Goal: Use online tool/utility: Utilize a website feature to perform a specific function

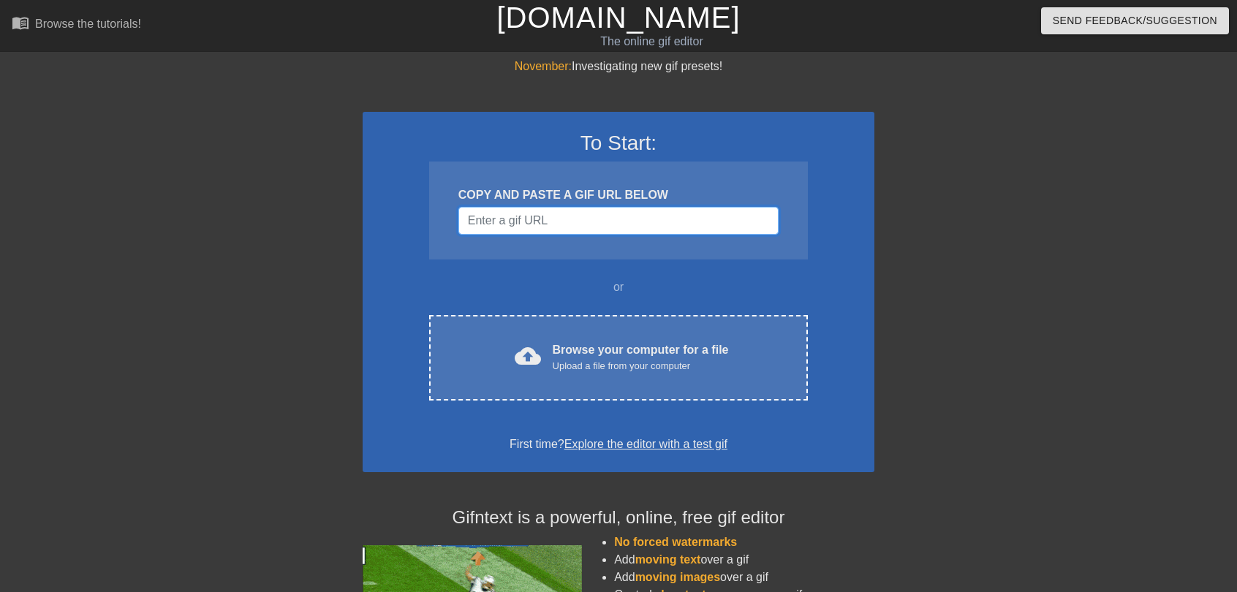
click at [575, 219] on input "Username" at bounding box center [619, 221] width 320 height 28
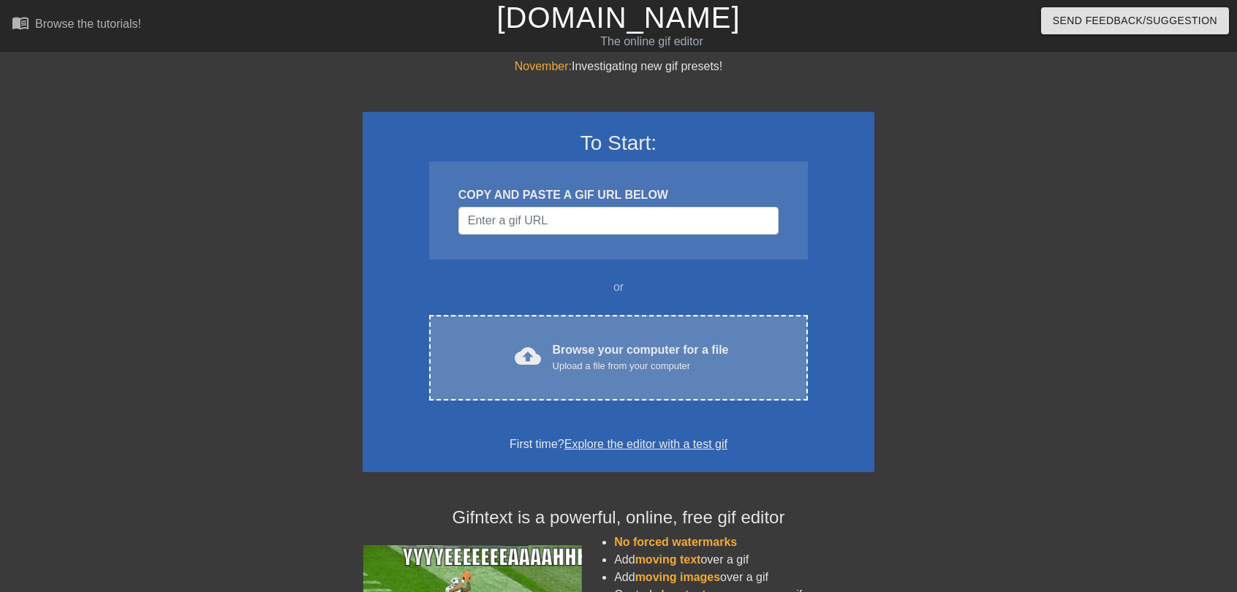
click at [630, 347] on div "Browse your computer for a file Upload a file from your computer" at bounding box center [641, 358] width 176 height 32
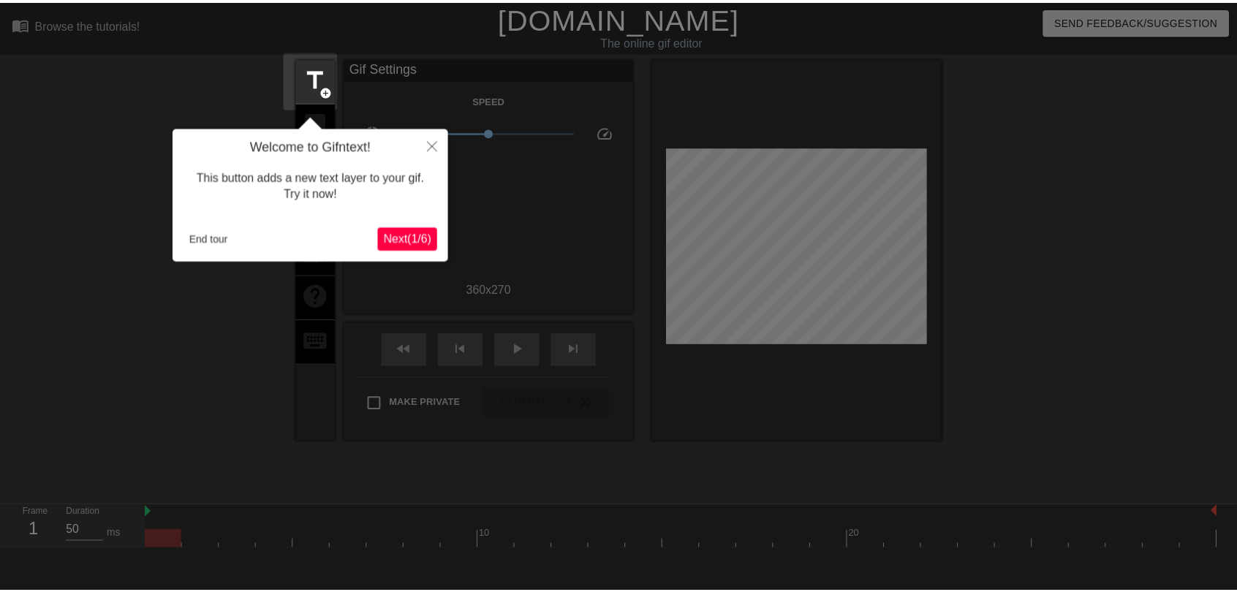
scroll to position [35, 0]
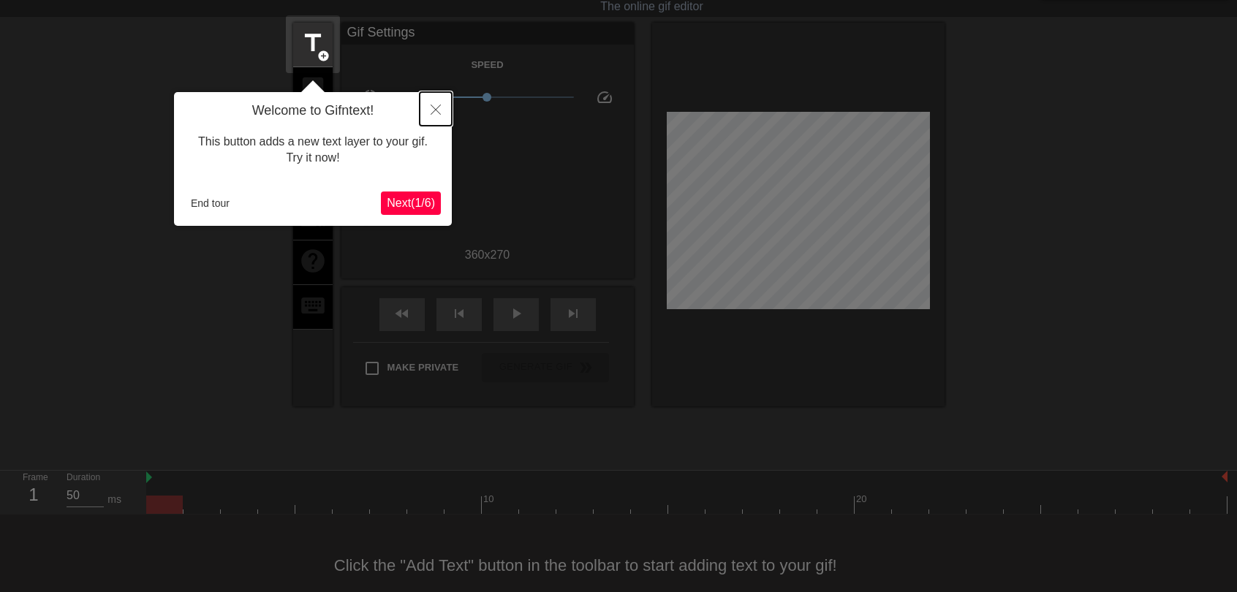
click at [436, 109] on icon "Close" at bounding box center [436, 110] width 10 height 10
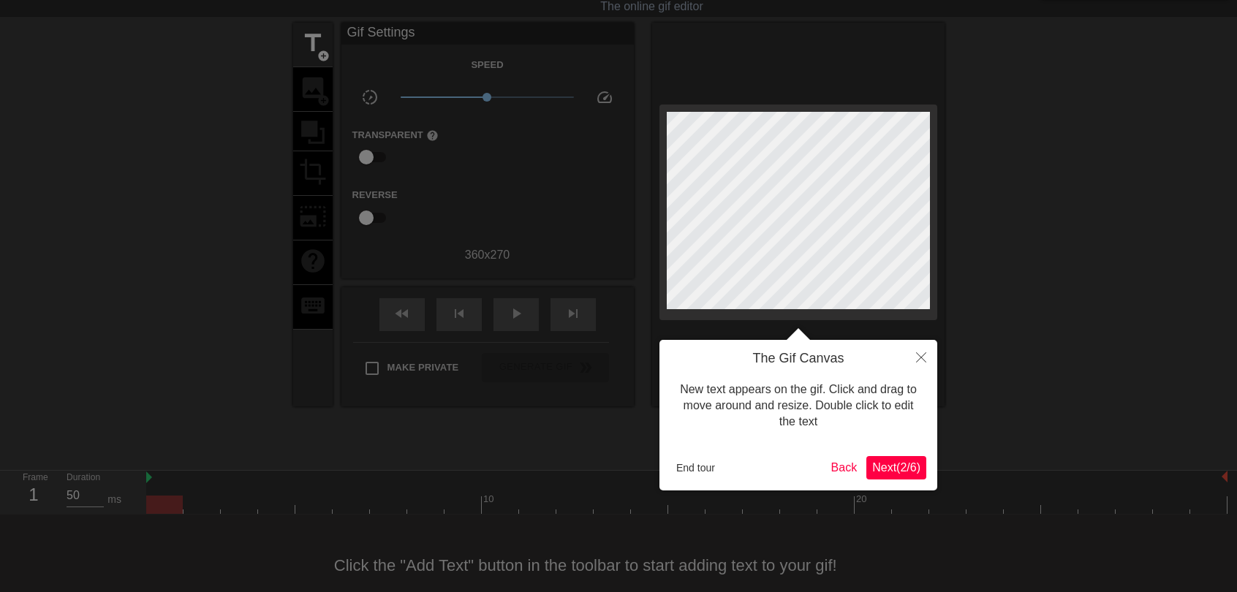
scroll to position [0, 0]
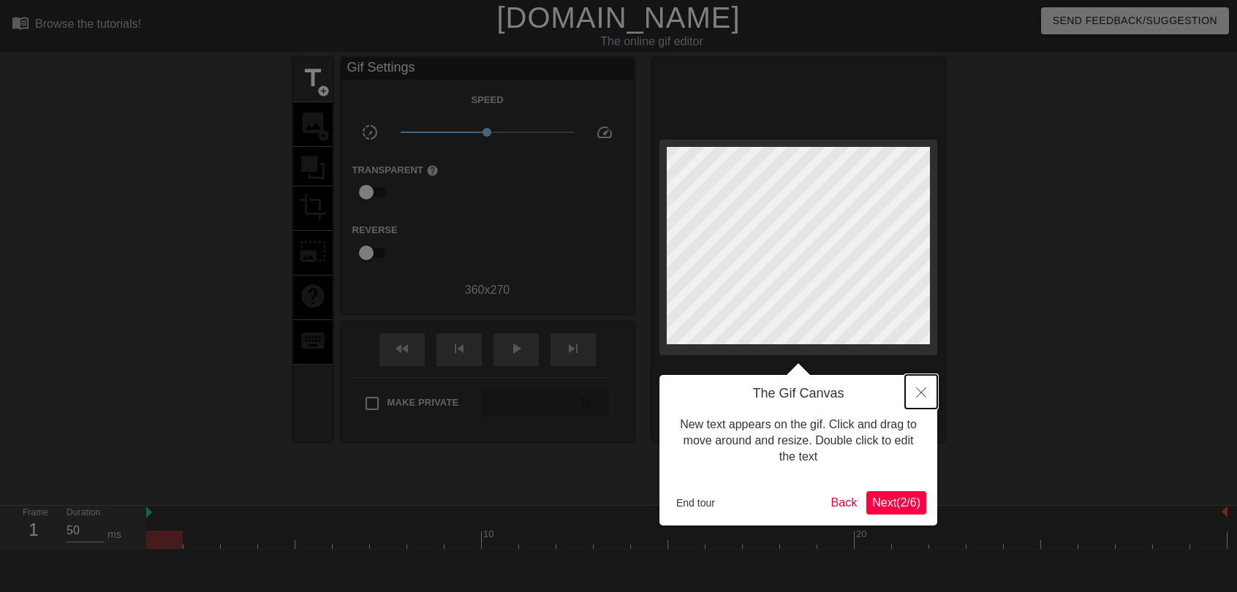
click at [919, 393] on icon "Close" at bounding box center [921, 393] width 10 height 10
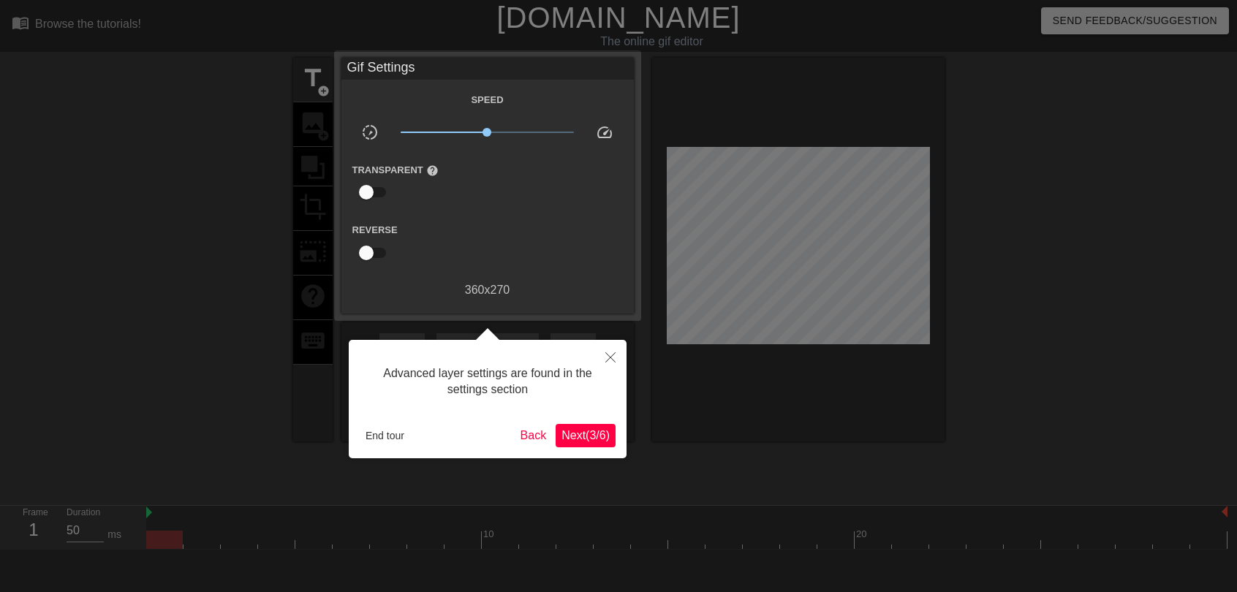
scroll to position [35, 0]
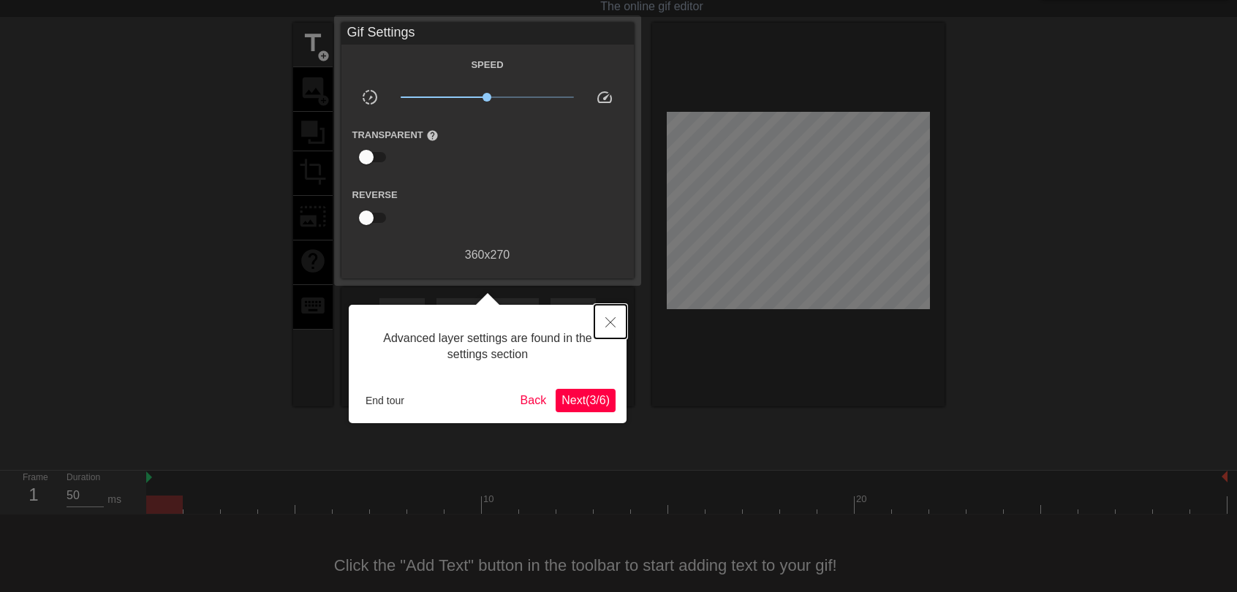
click at [620, 315] on button "Close" at bounding box center [611, 322] width 32 height 34
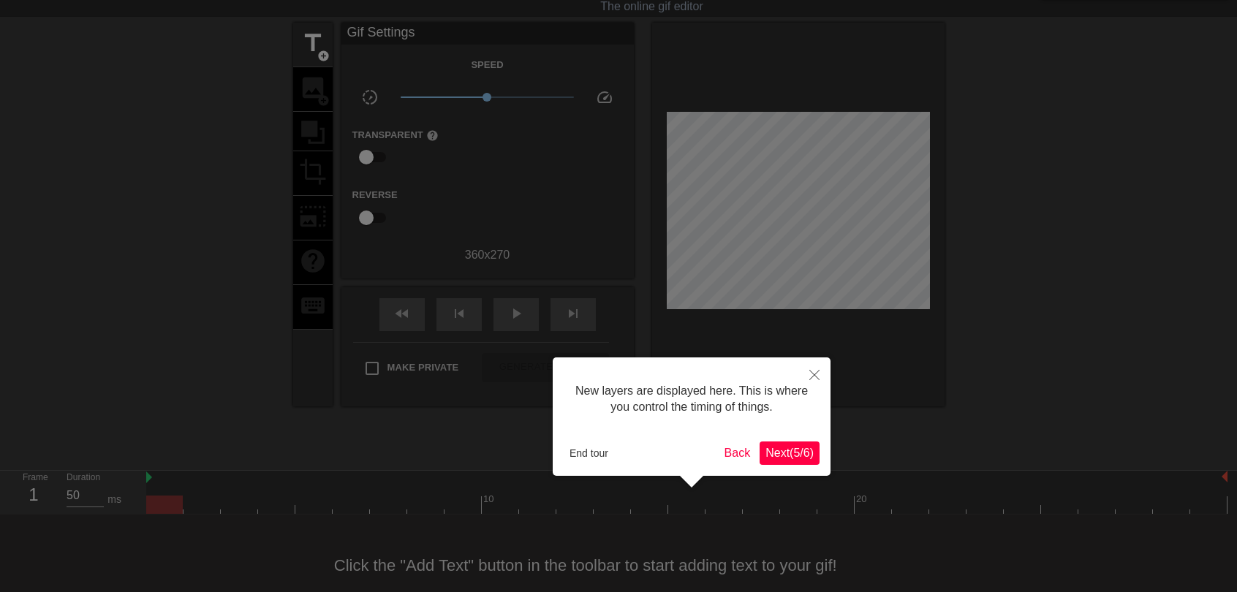
scroll to position [12, 0]
click at [615, 320] on div at bounding box center [618, 291] width 1237 height 652
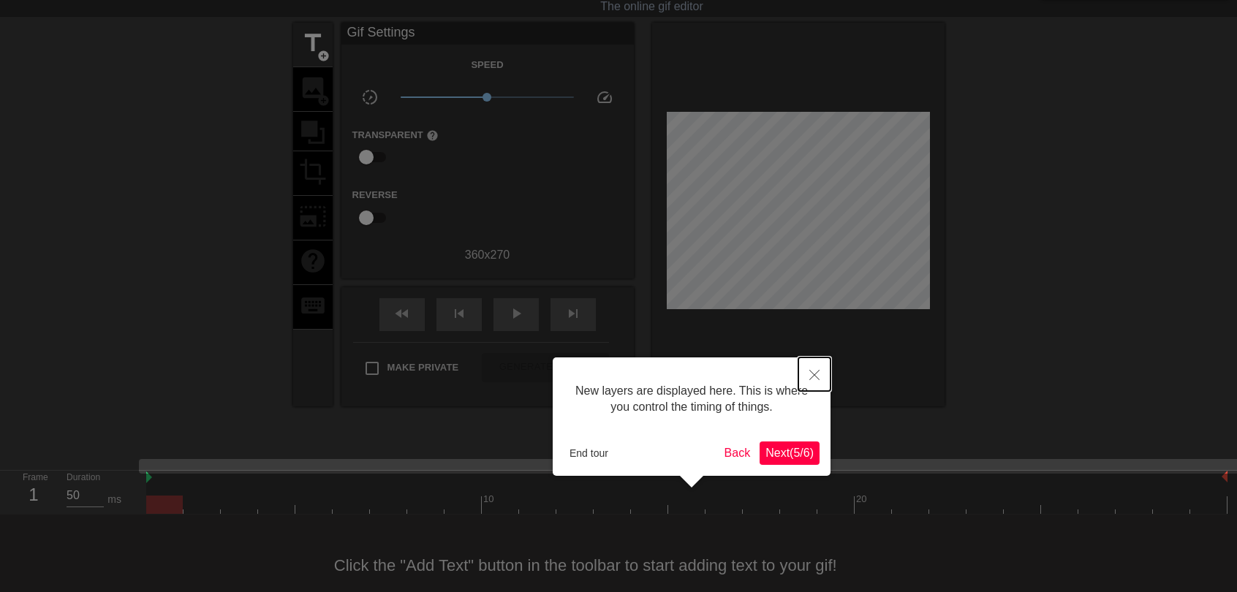
click at [819, 377] on icon "Close" at bounding box center [815, 375] width 10 height 10
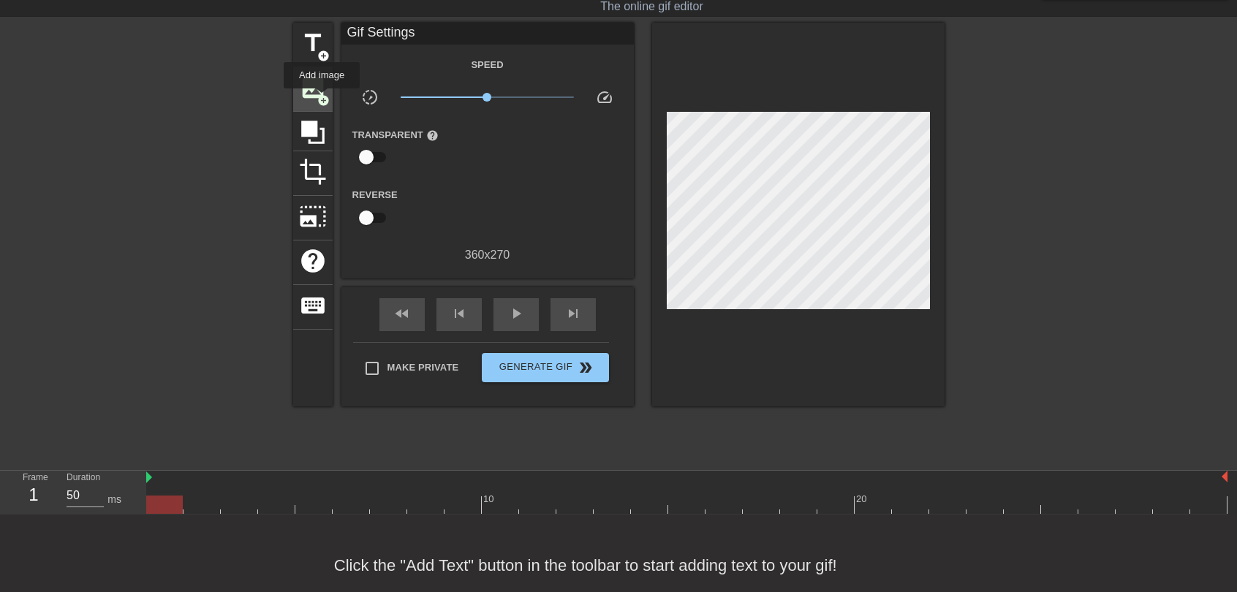
click at [322, 99] on span "add_circle" at bounding box center [323, 100] width 12 height 12
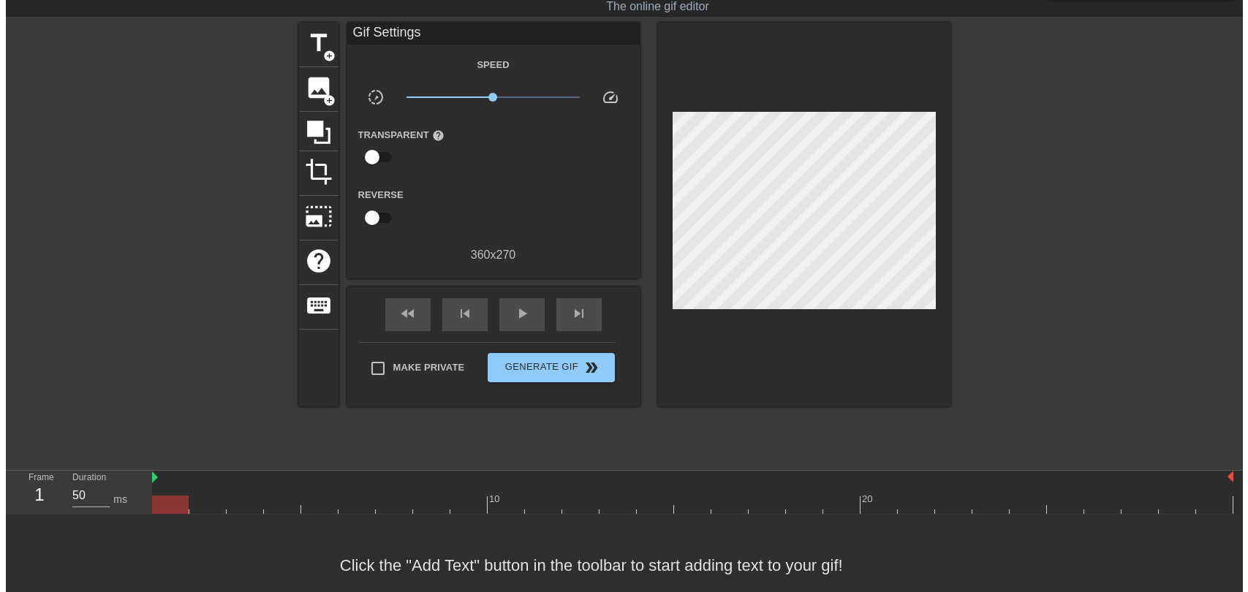
scroll to position [0, 0]
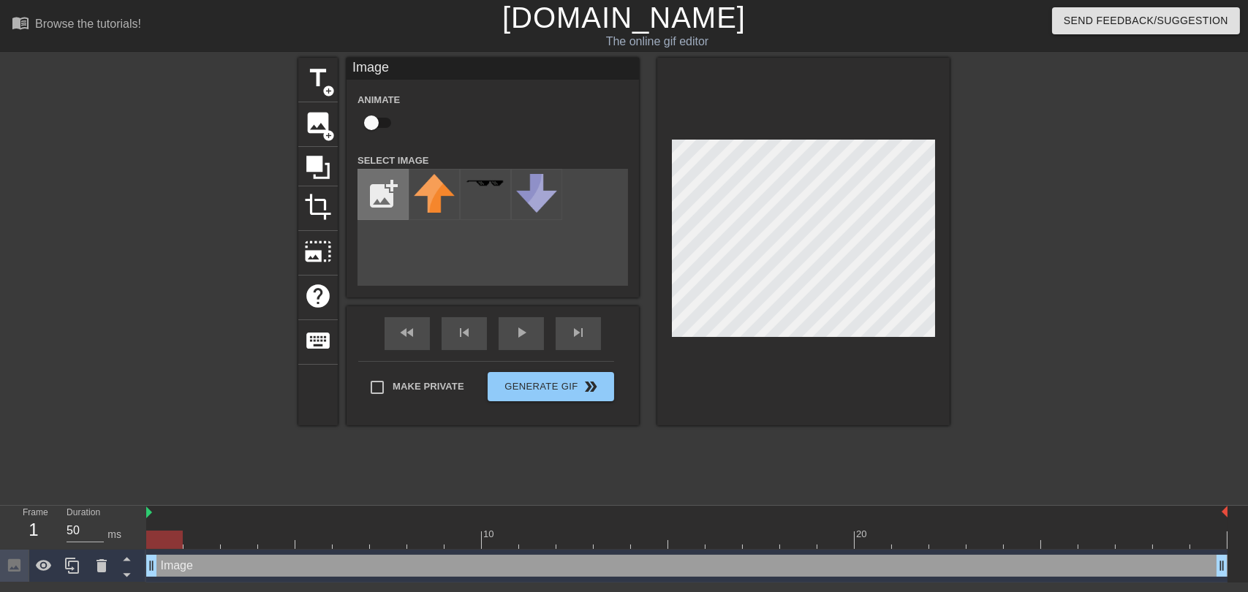
click at [389, 197] on input "file" at bounding box center [383, 195] width 50 height 50
type input "C:\fakepath\black.png"
click at [445, 197] on div at bounding box center [434, 194] width 51 height 51
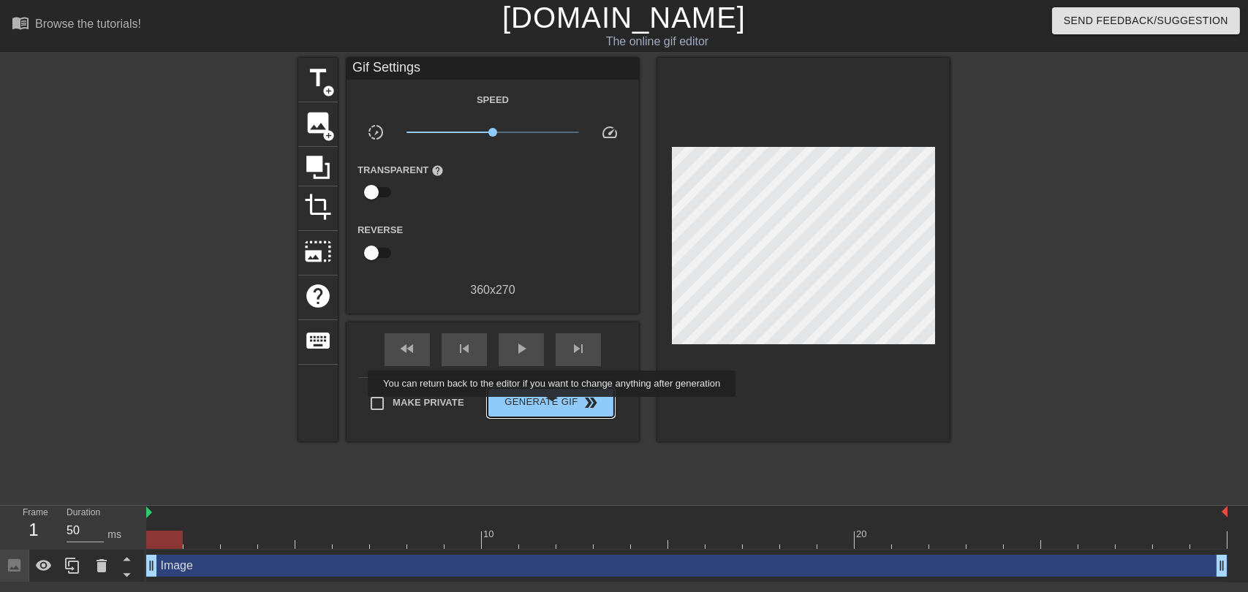
click at [555, 404] on span "Generate Gif double_arrow" at bounding box center [551, 403] width 115 height 18
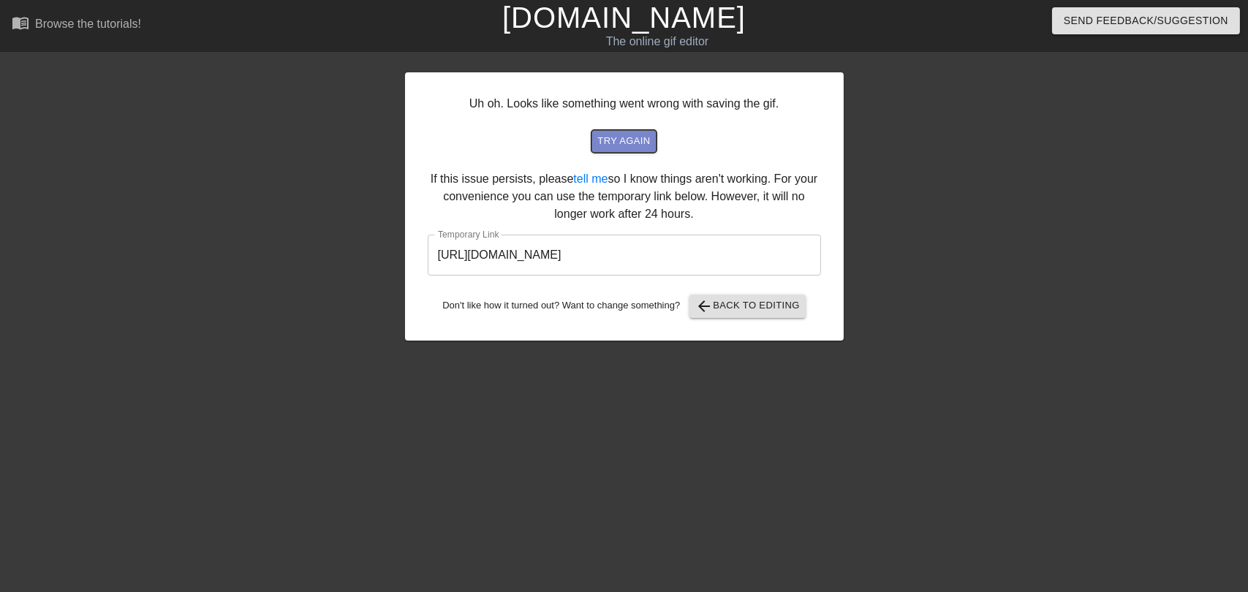
click at [632, 140] on span "try again" at bounding box center [623, 141] width 53 height 17
click at [742, 257] on input "[URL][DOMAIN_NAME]" at bounding box center [624, 255] width 393 height 41
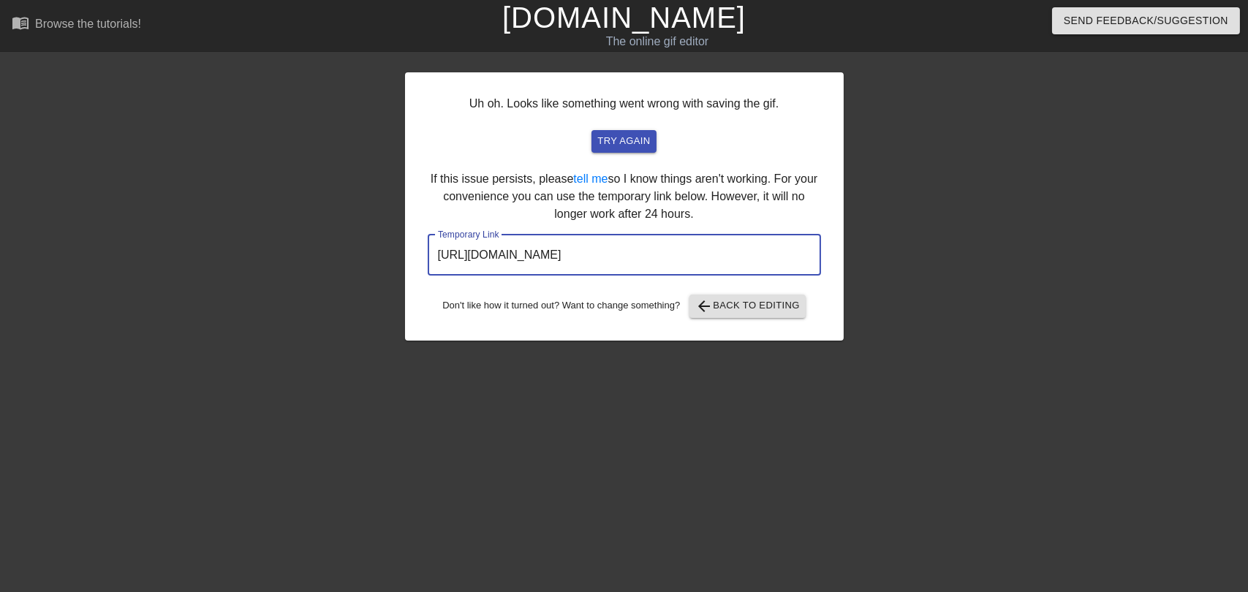
drag, startPoint x: 737, startPoint y: 246, endPoint x: 379, endPoint y: 244, distance: 358.4
click at [379, 244] on div "Uh oh. Looks like something went wrong with saving the gif. try again If this i…" at bounding box center [624, 277] width 1248 height 439
